Goal: Task Accomplishment & Management: Use online tool/utility

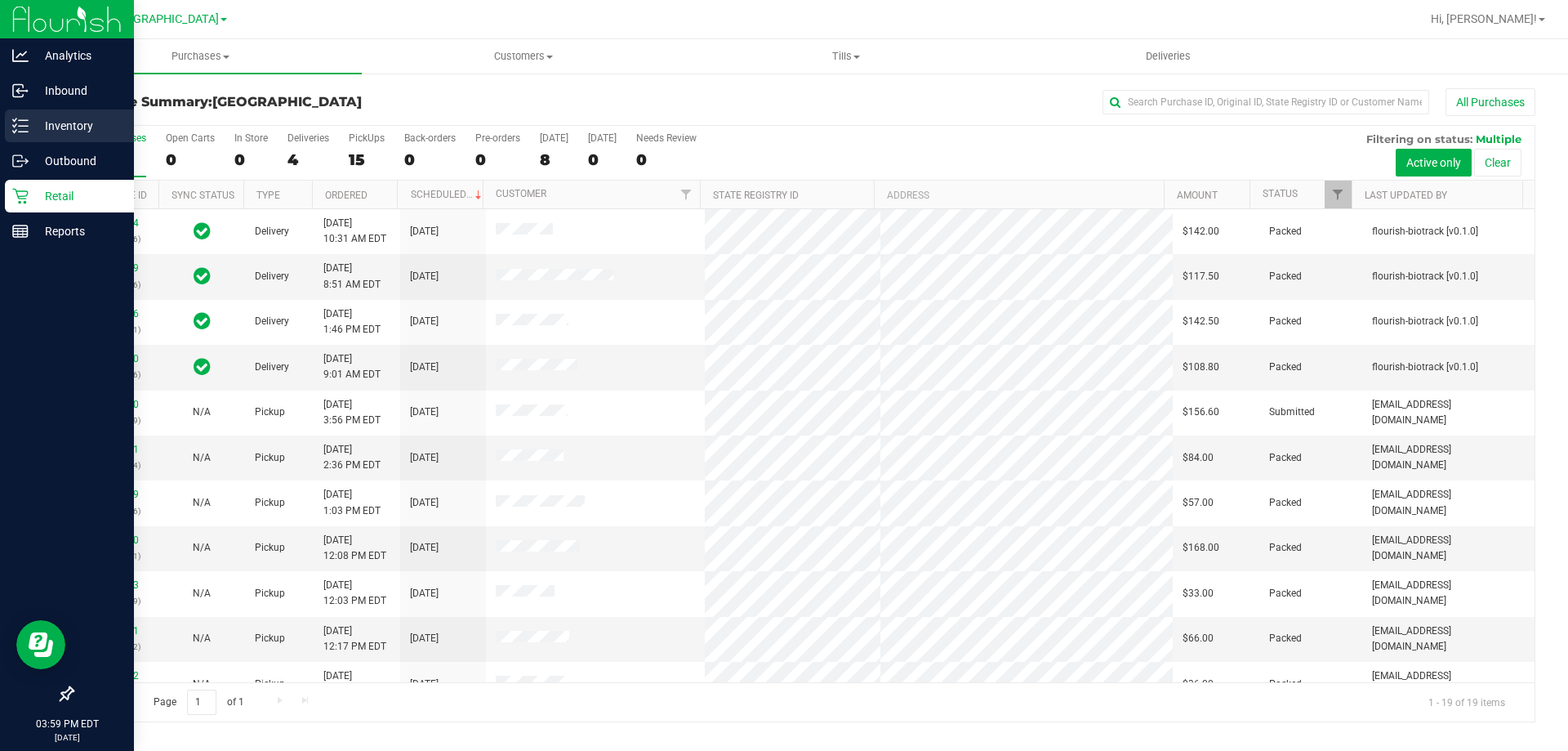
drag, startPoint x: 27, startPoint y: 127, endPoint x: 19, endPoint y: 125, distance: 8.2
click at [26, 127] on icon at bounding box center [20, 126] width 16 height 16
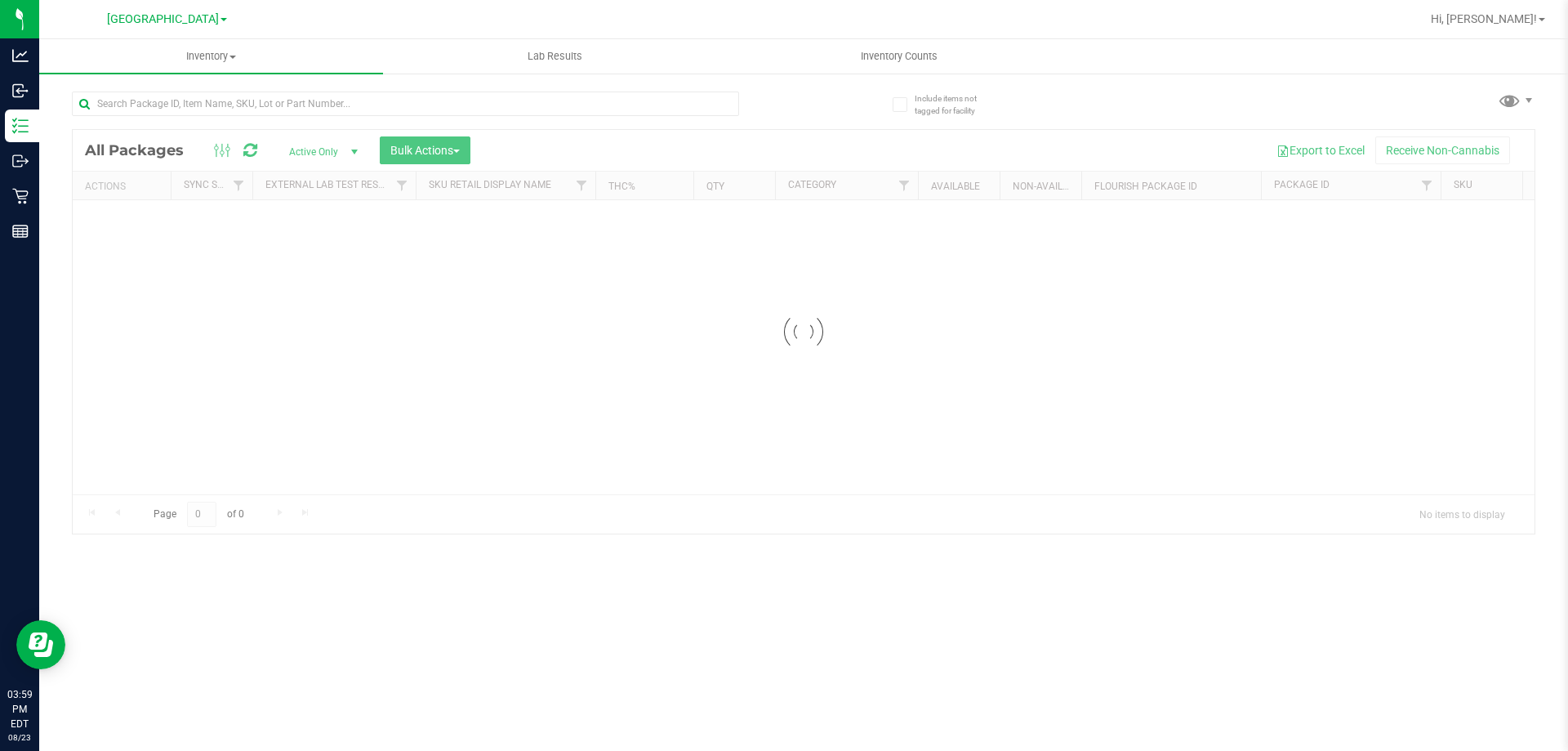
click at [324, 90] on div at bounding box center [438, 103] width 732 height 52
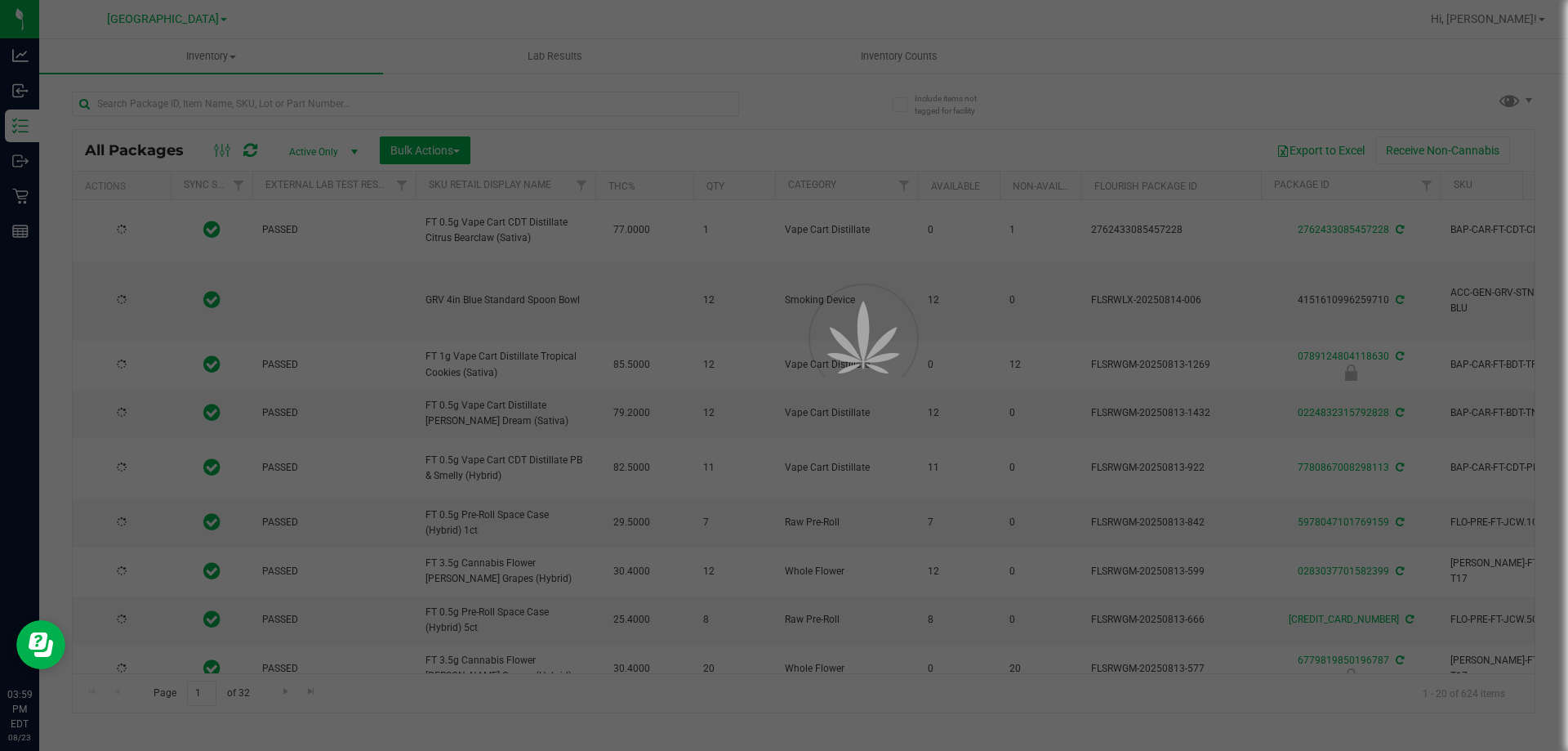
click at [324, 101] on div at bounding box center [784, 375] width 1568 height 751
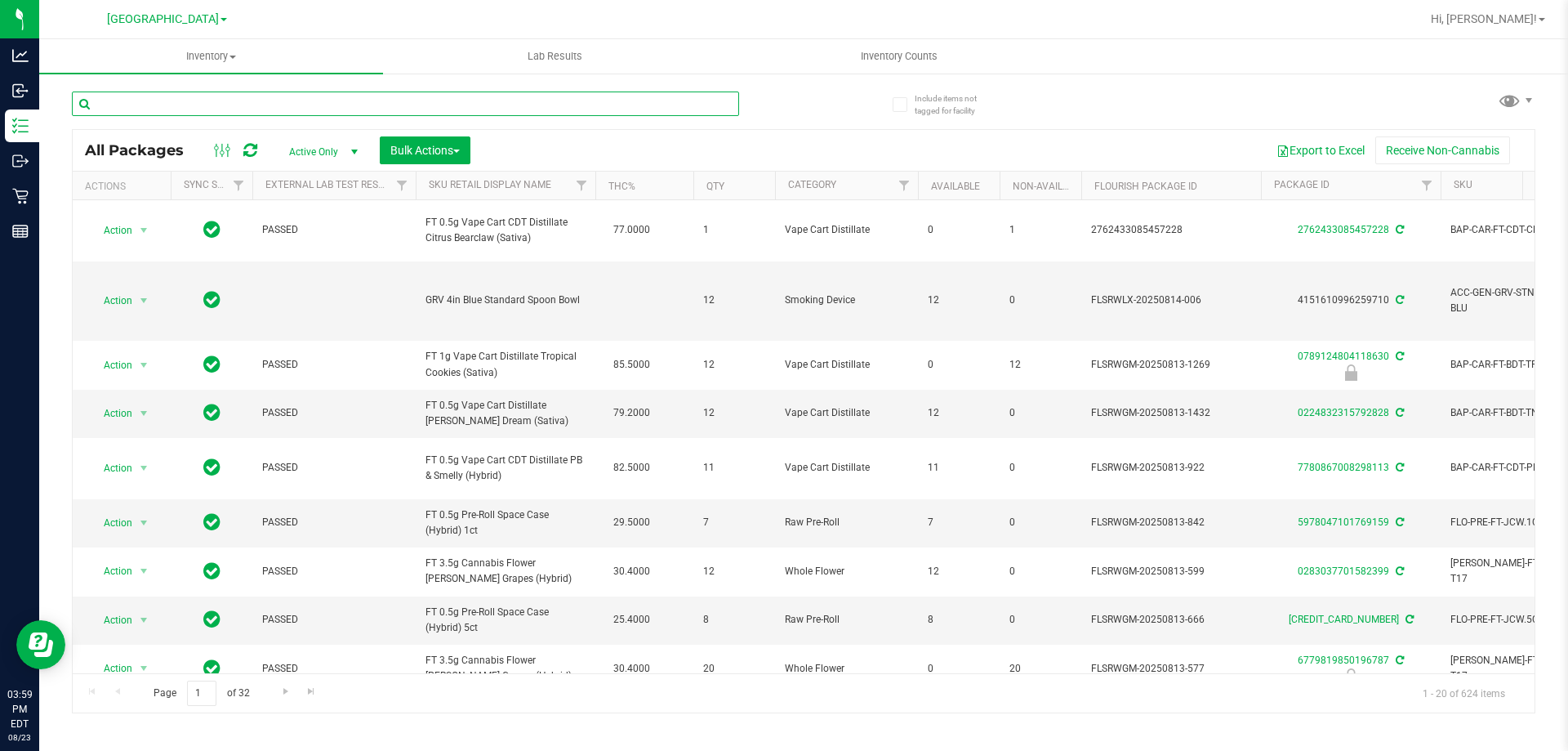
click at [327, 105] on input "text" at bounding box center [405, 104] width 668 height 25
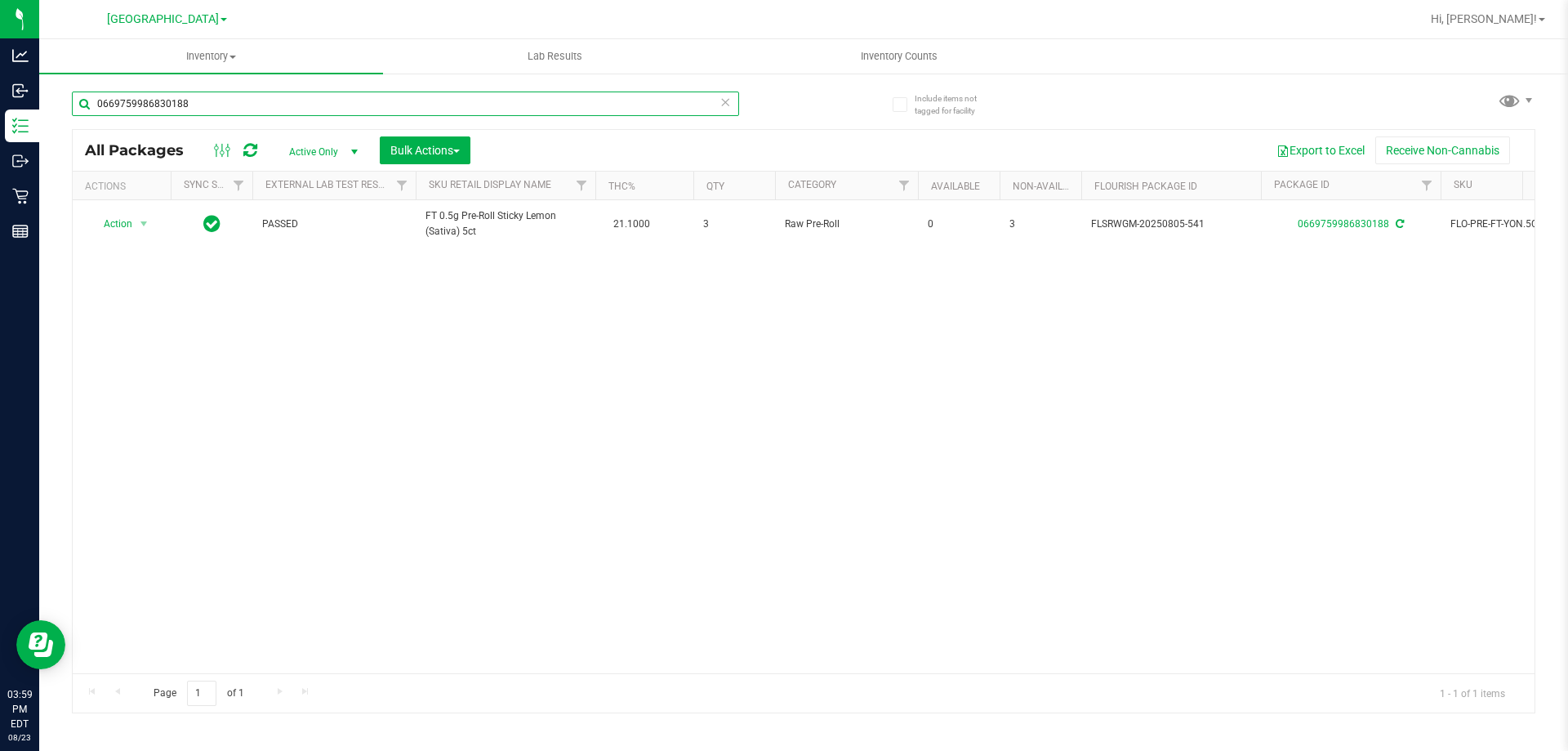
click at [190, 106] on input "0669759986830188" at bounding box center [405, 104] width 668 height 25
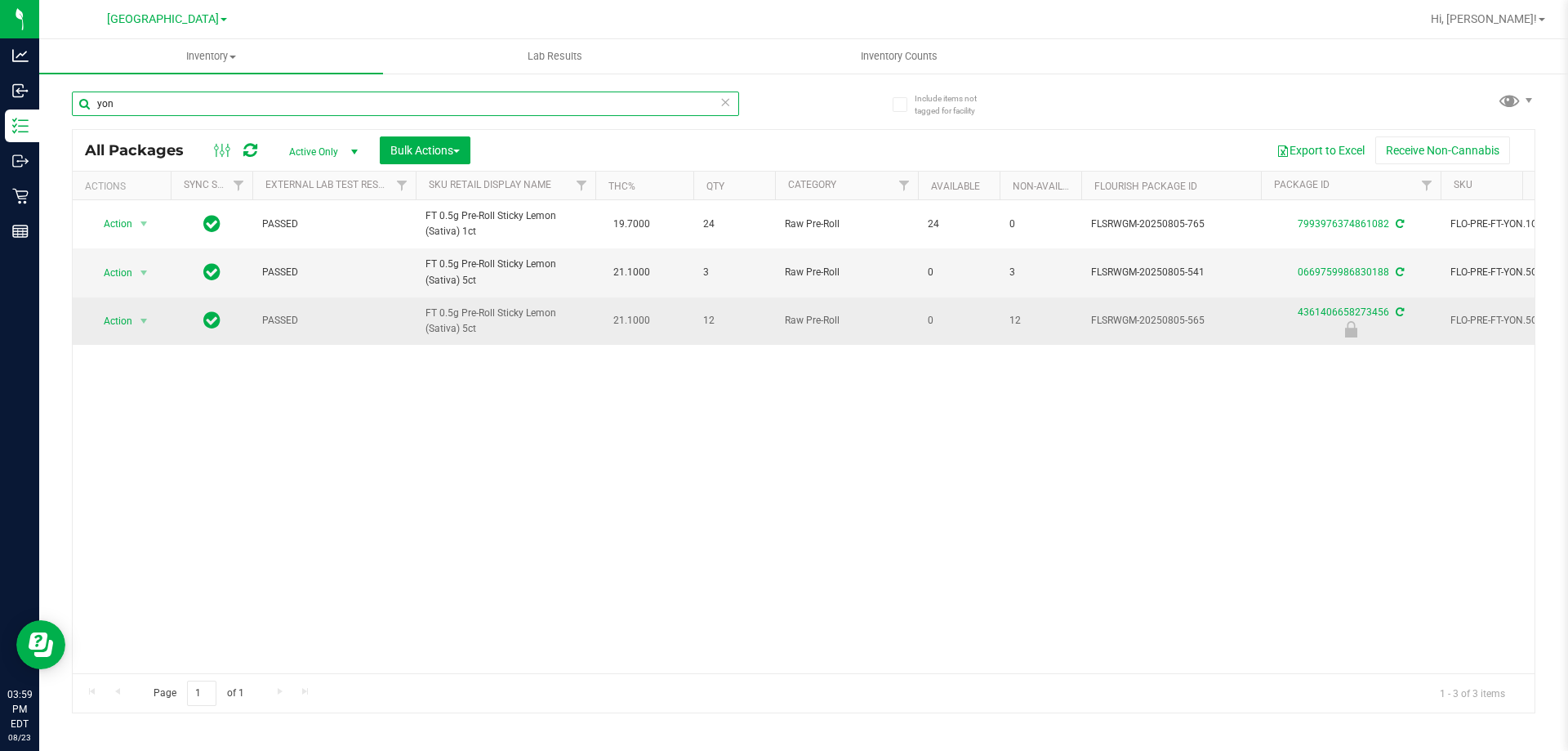
type input "yon"
click at [1030, 342] on td "12" at bounding box center [1041, 321] width 82 height 47
click at [145, 320] on span "select" at bounding box center [144, 321] width 13 height 13
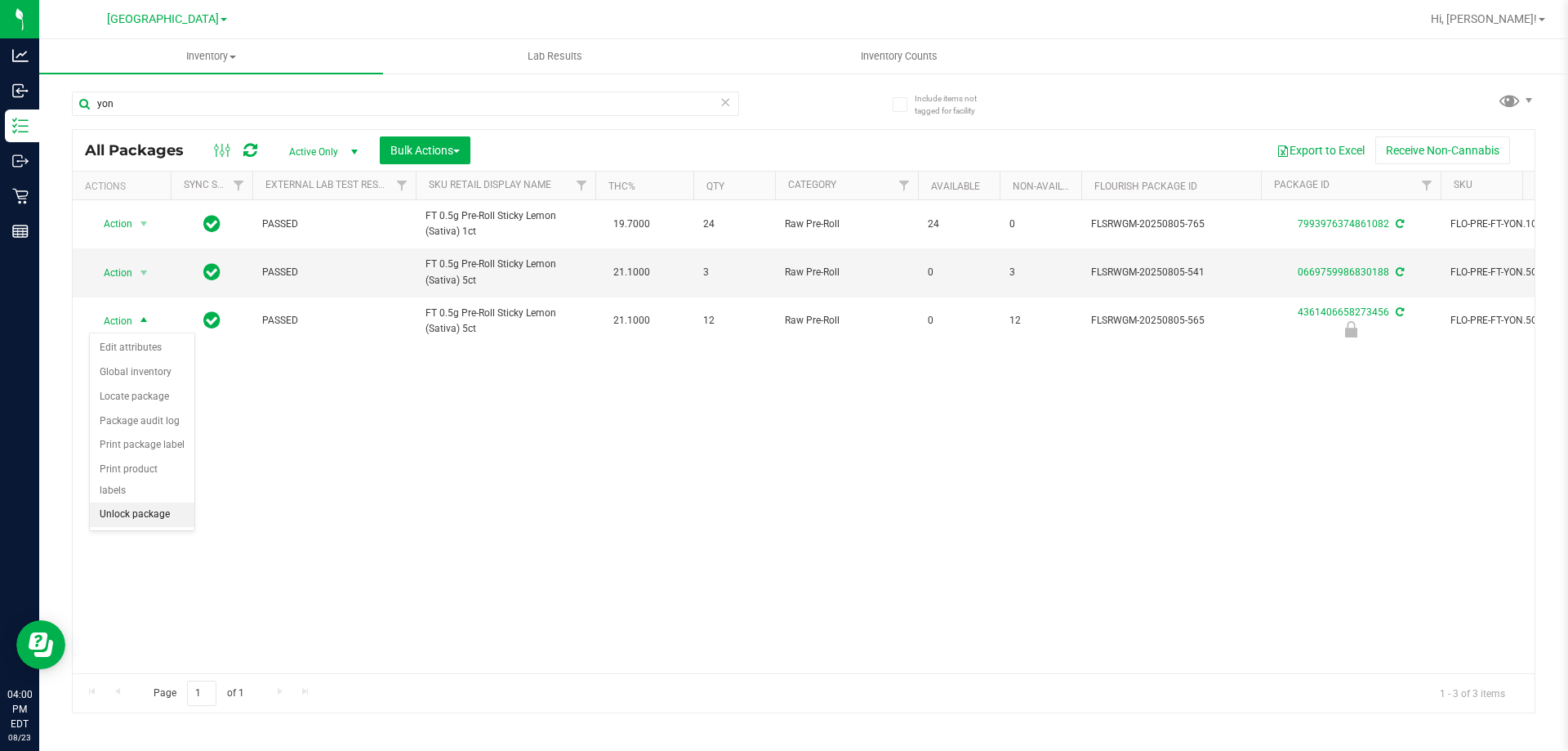
click at [163, 503] on li "Unlock package" at bounding box center [142, 515] width 105 height 25
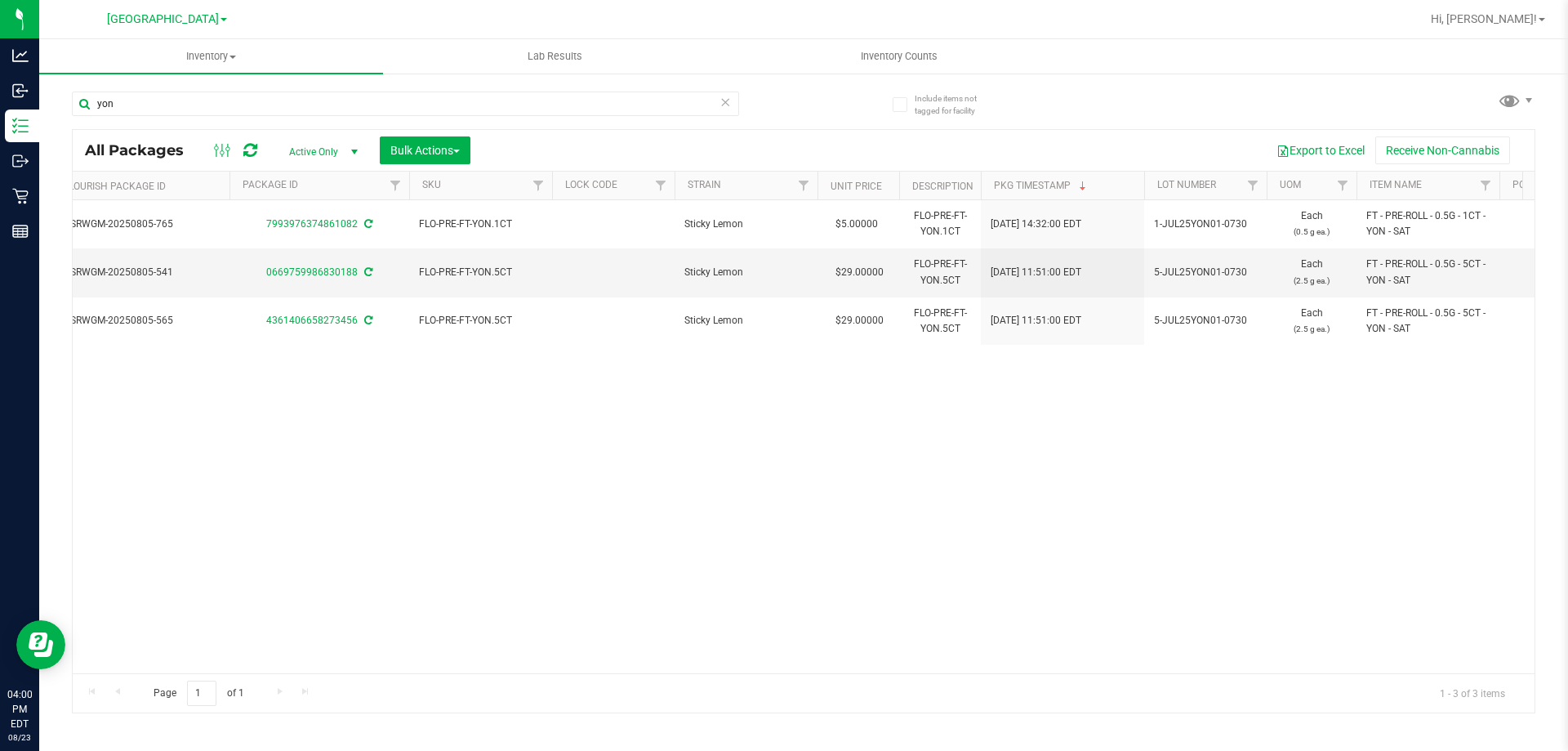
scroll to position [0, 1044]
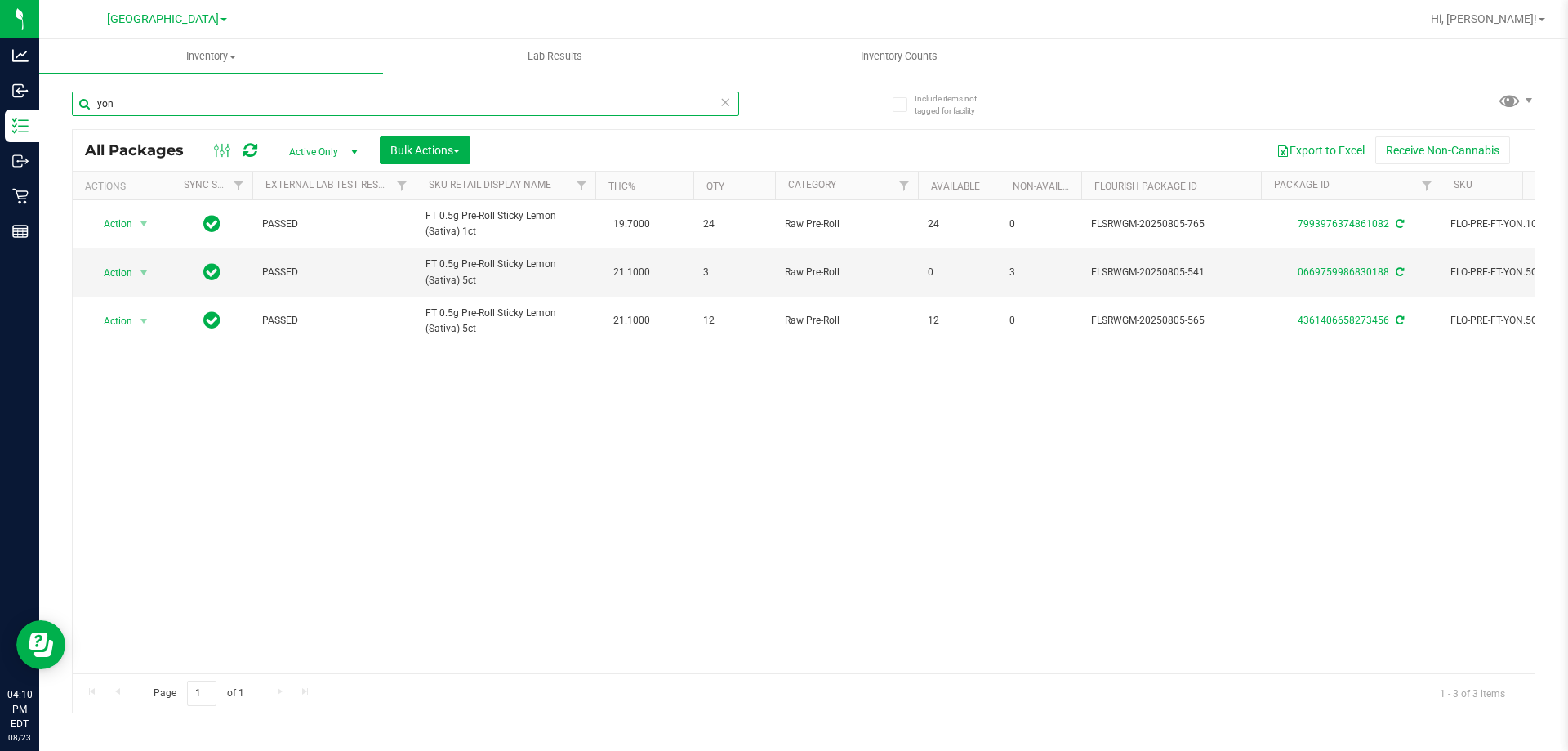
click at [293, 103] on input "yon" at bounding box center [405, 104] width 668 height 25
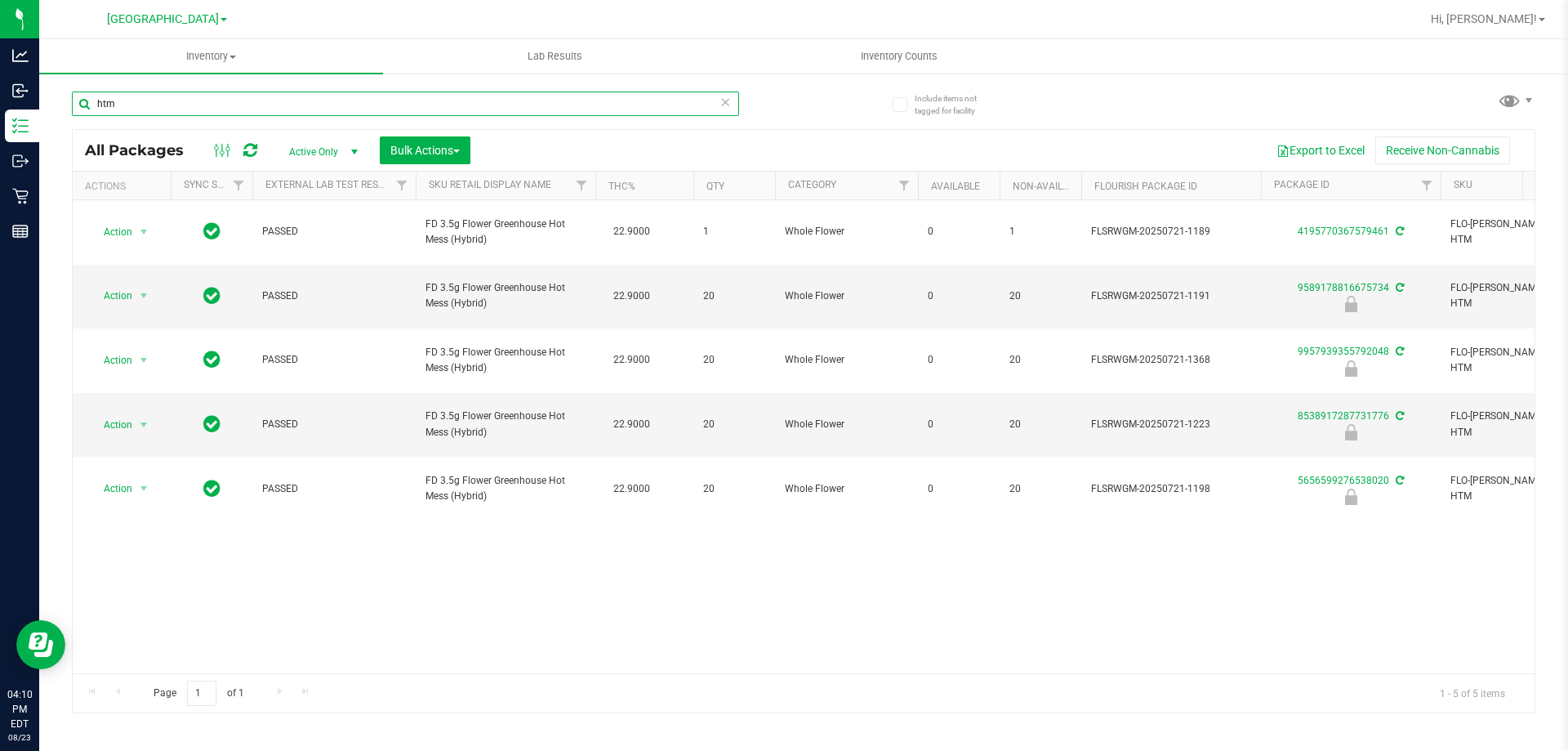
click at [318, 108] on input "htm" at bounding box center [405, 104] width 668 height 25
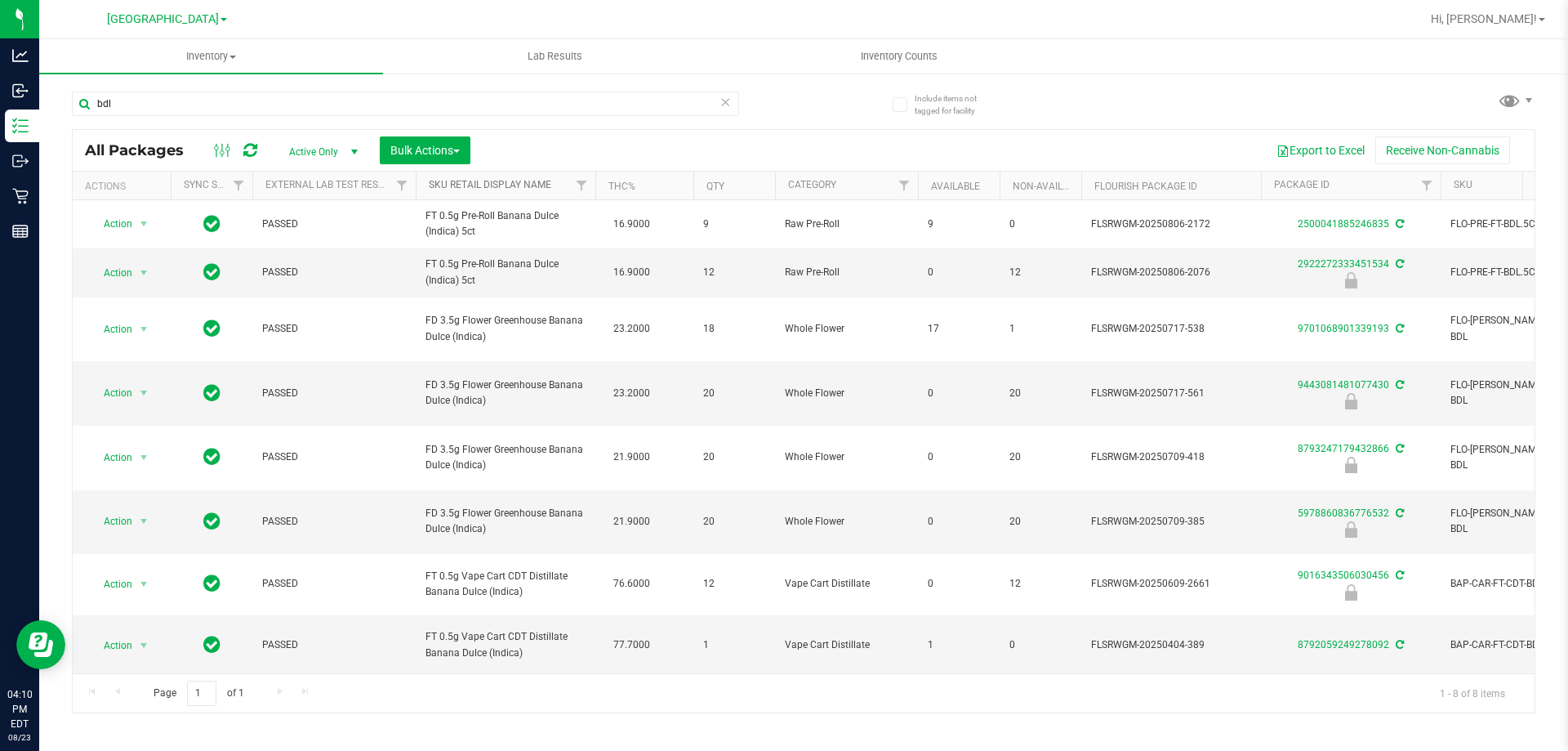
click at [550, 185] on link "Sku Retail Display Name" at bounding box center [490, 185] width 123 height 11
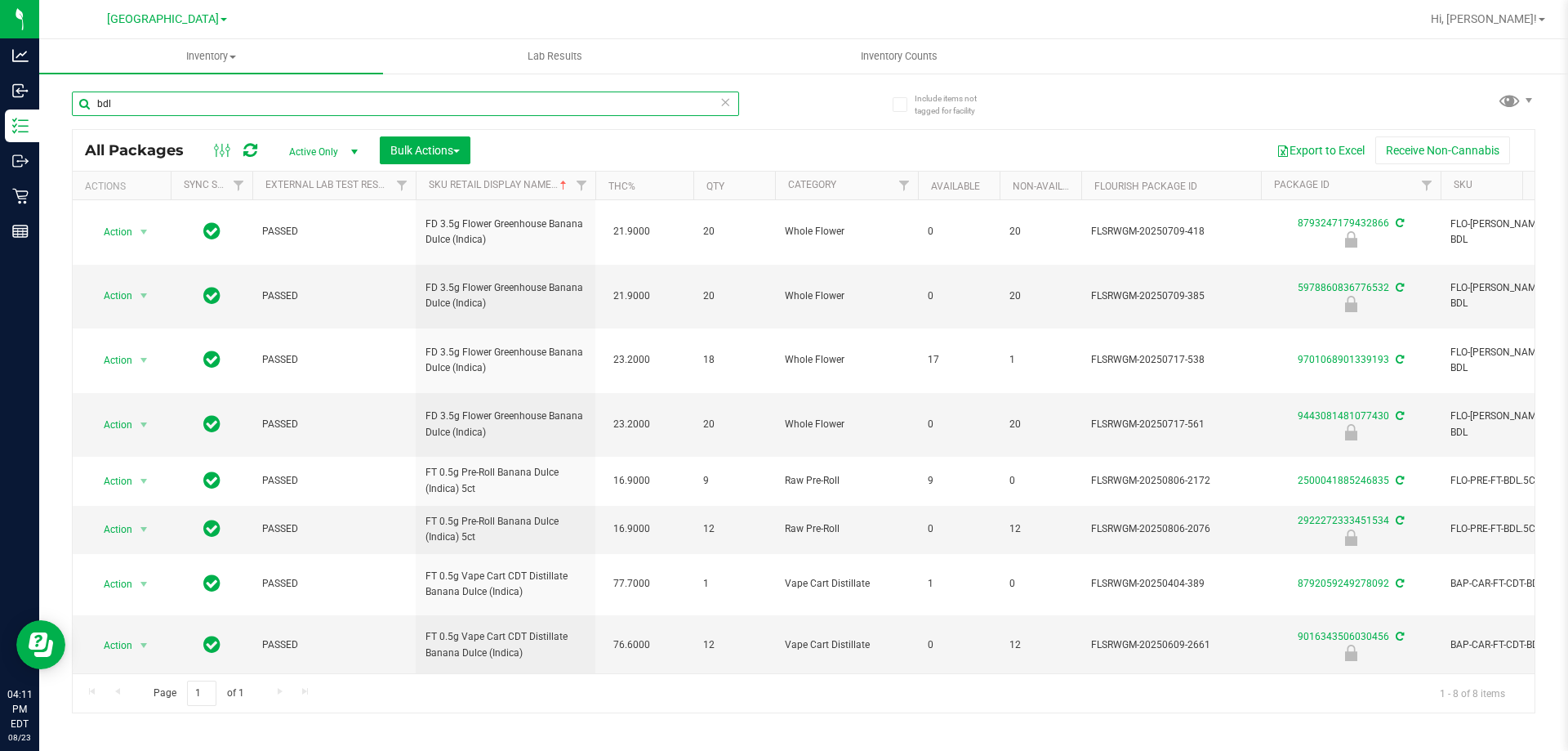
click at [396, 103] on input "bdl" at bounding box center [405, 104] width 668 height 25
type input "b"
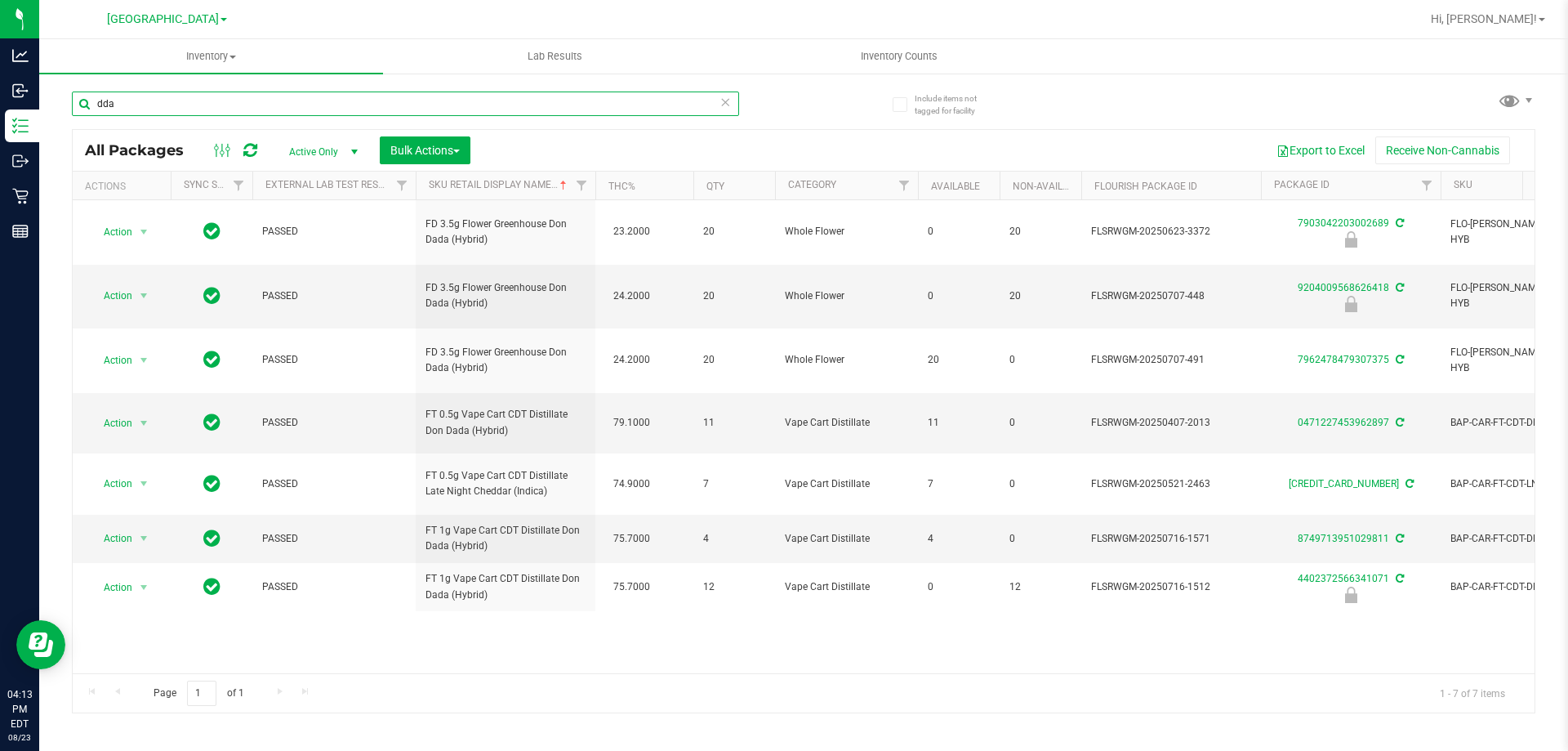
type input "dda"
